Goal: Information Seeking & Learning: Learn about a topic

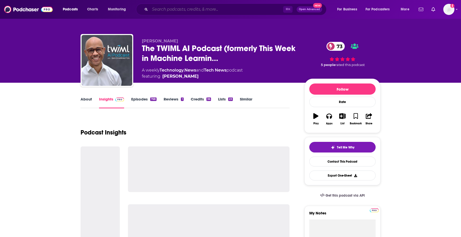
click at [187, 11] on input "Search podcasts, credits, & more..." at bounding box center [216, 9] width 133 height 8
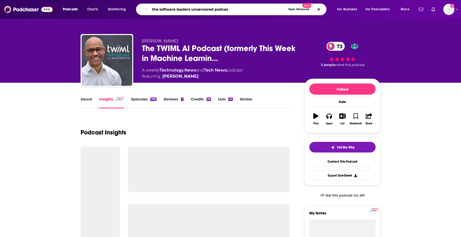
type input "the software leaders uncensored podcast"
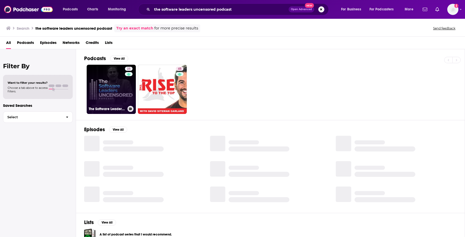
click at [112, 83] on link "25 The Software Leaders Uncensored Podcast" at bounding box center [111, 89] width 49 height 49
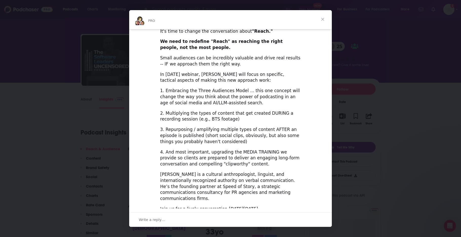
scroll to position [135, 0]
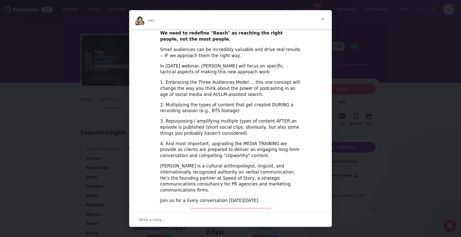
click at [322, 20] on span "Close" at bounding box center [323, 19] width 18 height 18
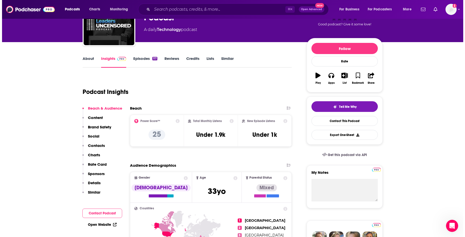
scroll to position [0, 0]
